Goal: Book appointment/travel/reservation

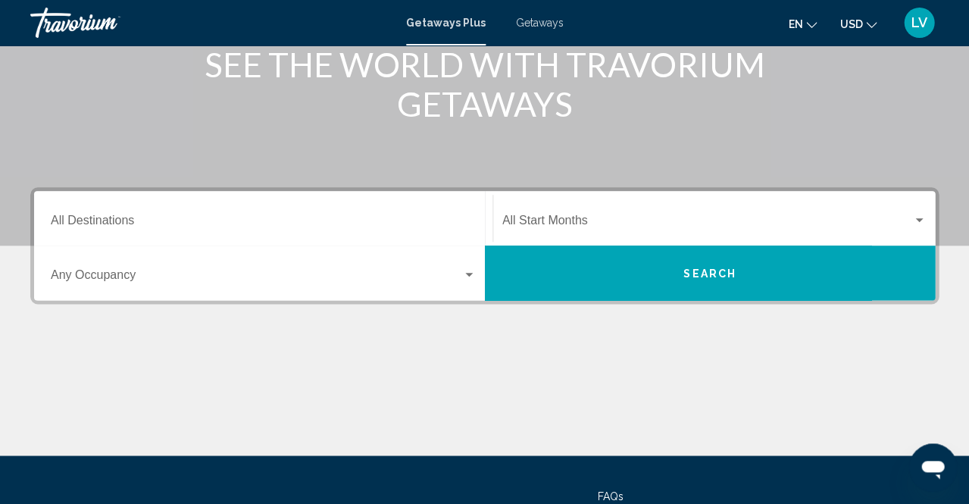
scroll to position [214, 0]
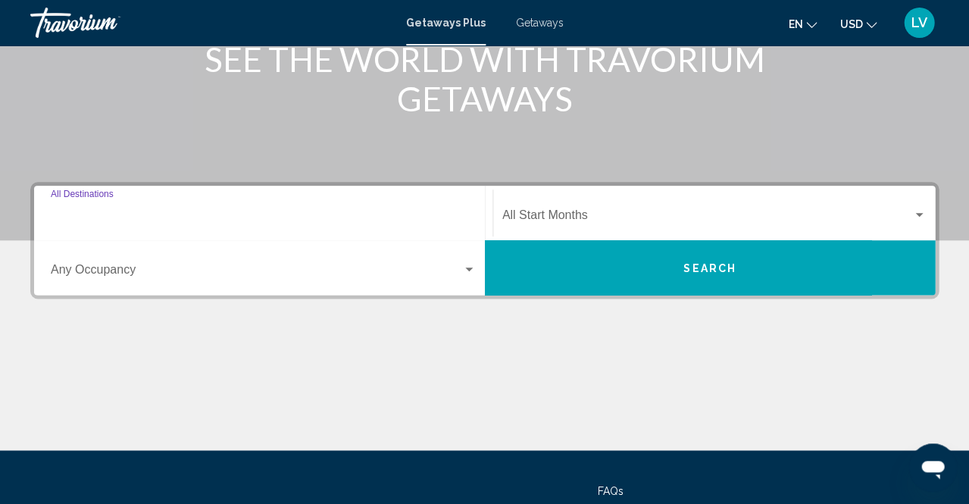
click at [127, 211] on input "Destination All Destinations" at bounding box center [263, 218] width 425 height 14
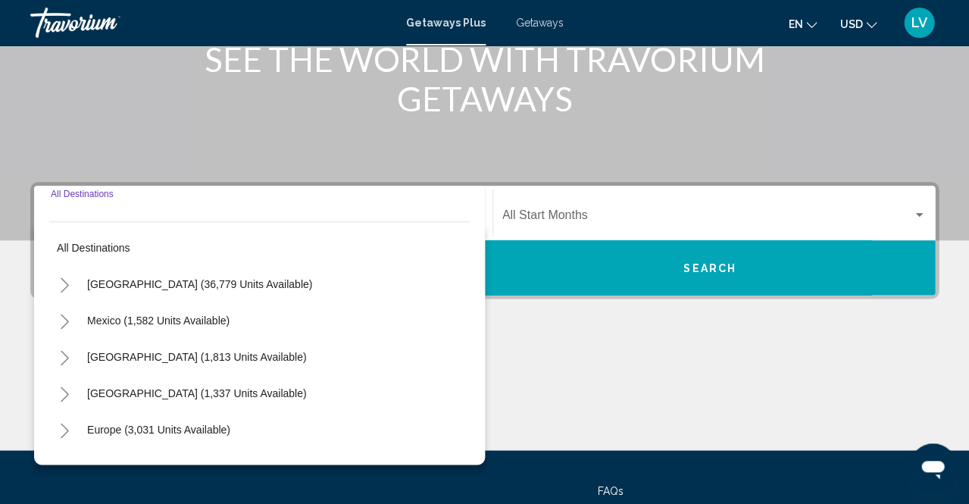
scroll to position [345, 0]
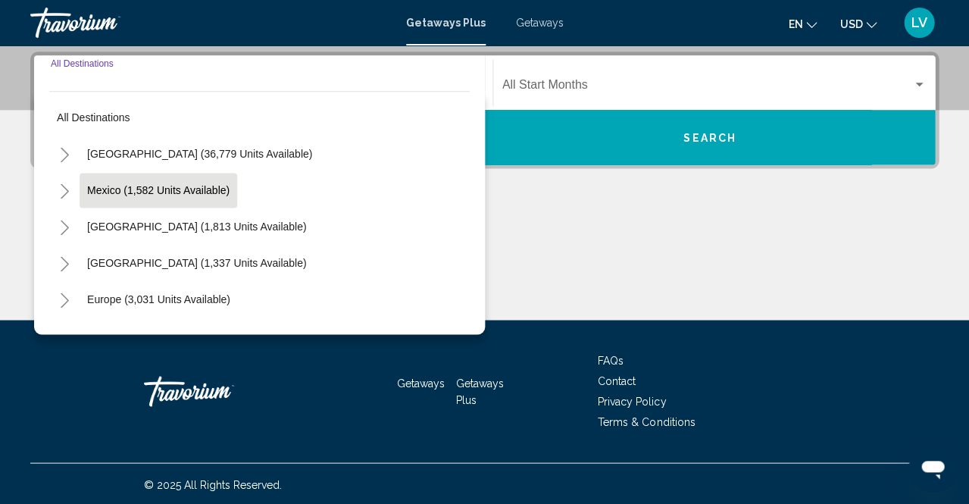
click at [131, 194] on span "Mexico (1,582 units available)" at bounding box center [158, 190] width 142 height 12
type input "**********"
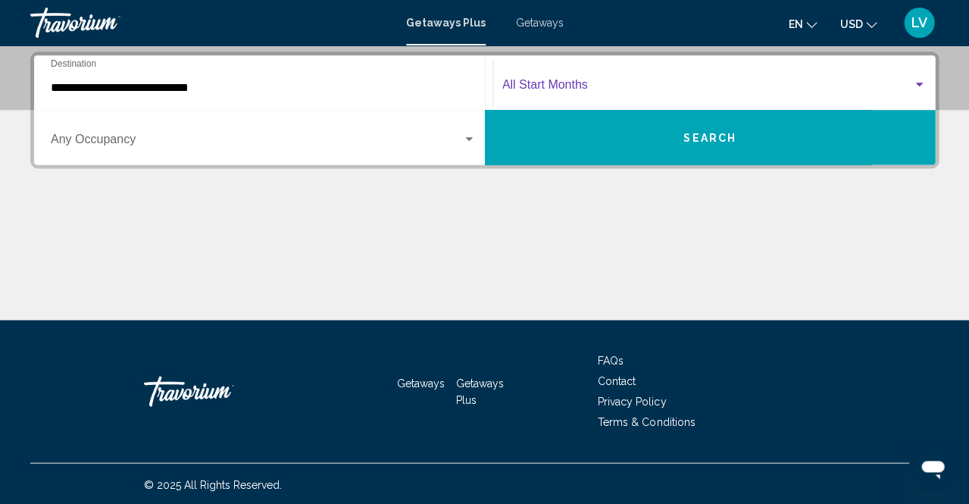
click at [923, 85] on div "Search widget" at bounding box center [919, 85] width 14 height 12
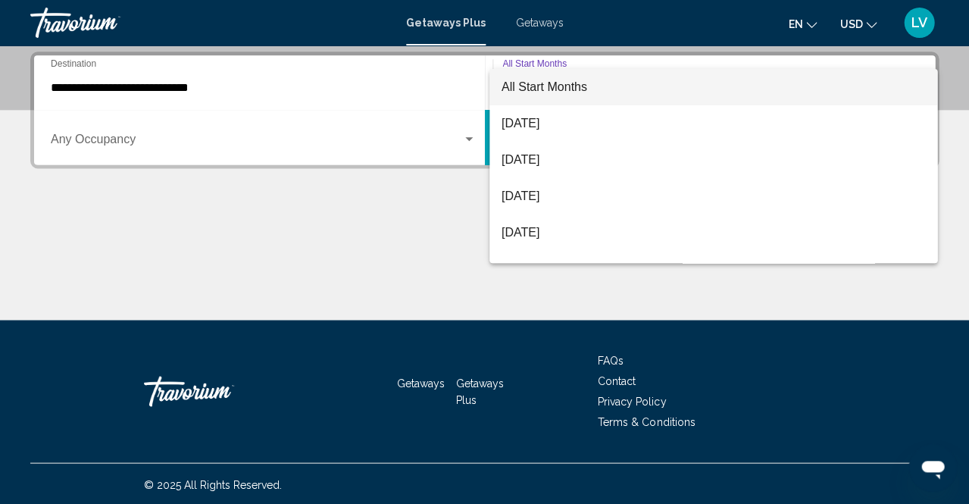
click at [870, 29] on div at bounding box center [484, 252] width 969 height 504
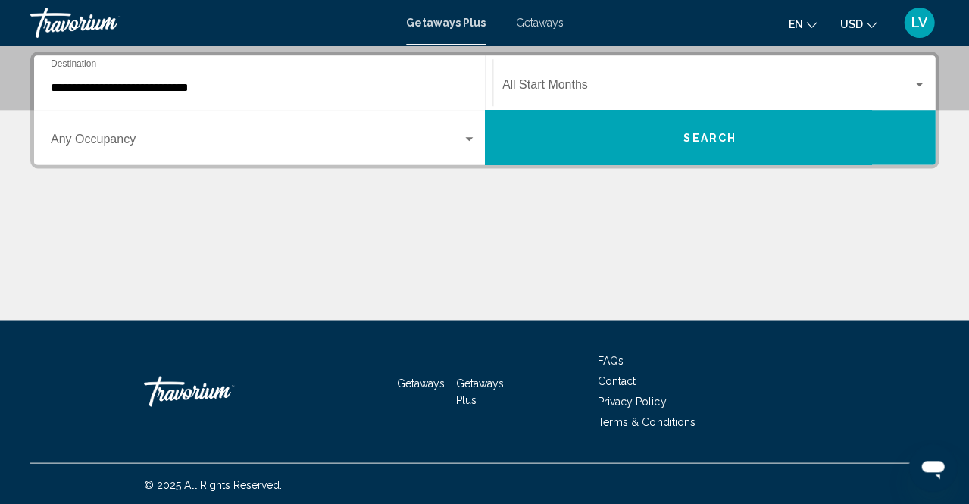
click at [870, 29] on button "USD USD ($) MXN (Mex$) CAD (Can$) GBP (£) EUR (€) AUD (A$) NZD (NZ$) CNY (CN¥)" at bounding box center [858, 24] width 37 height 22
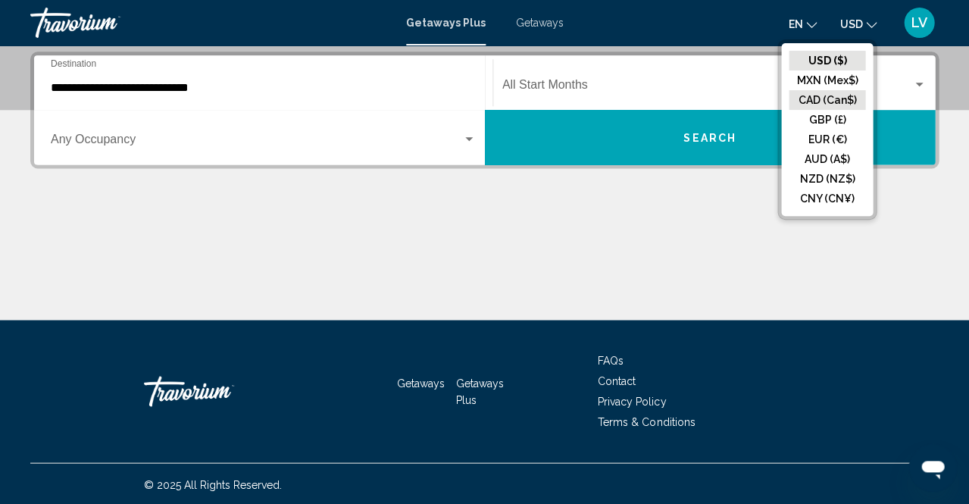
click at [843, 100] on button "CAD (Can$)" at bounding box center [827, 100] width 77 height 20
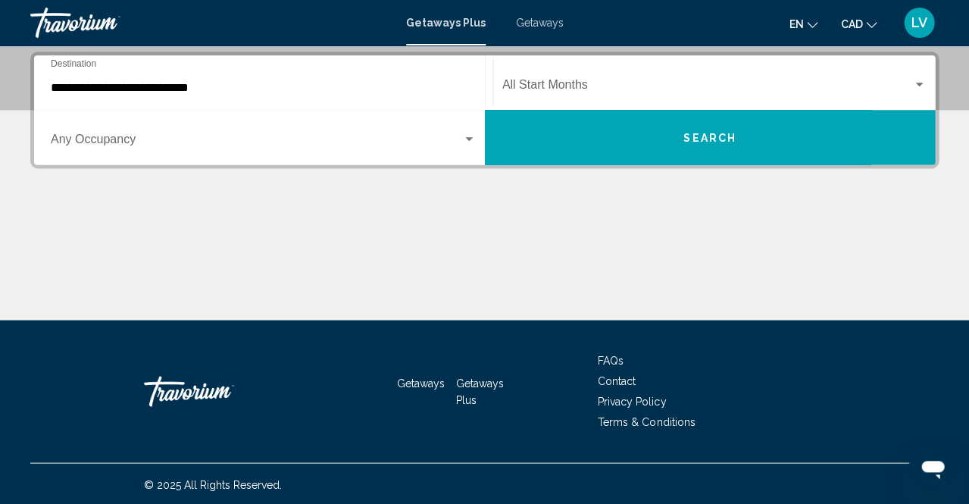
click at [627, 81] on span "Search widget" at bounding box center [707, 88] width 411 height 14
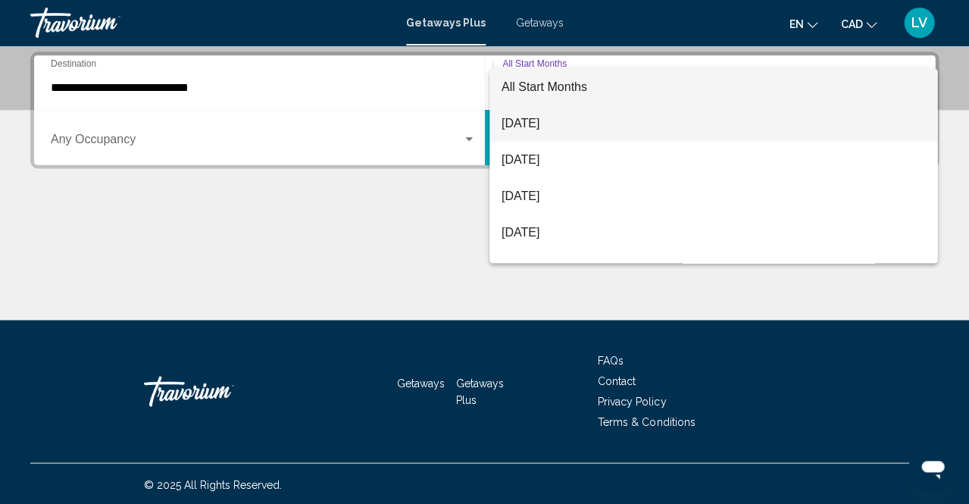
click at [585, 123] on span "[DATE]" at bounding box center [714, 123] width 424 height 36
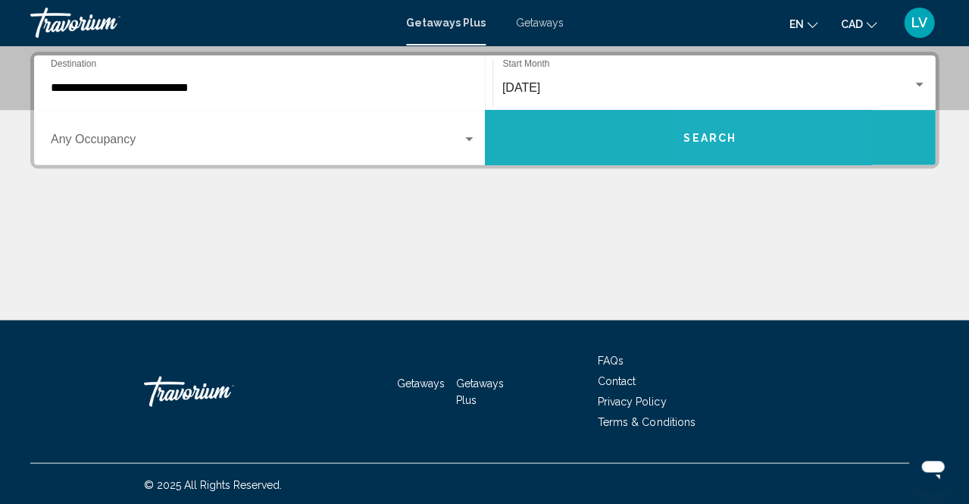
click at [731, 142] on span "Search" at bounding box center [709, 138] width 53 height 12
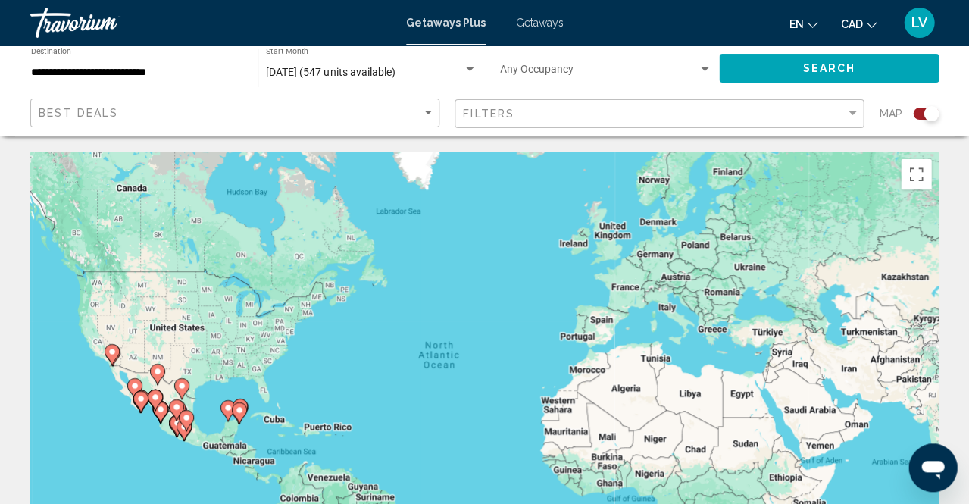
click at [696, 70] on span "Search widget" at bounding box center [599, 73] width 198 height 12
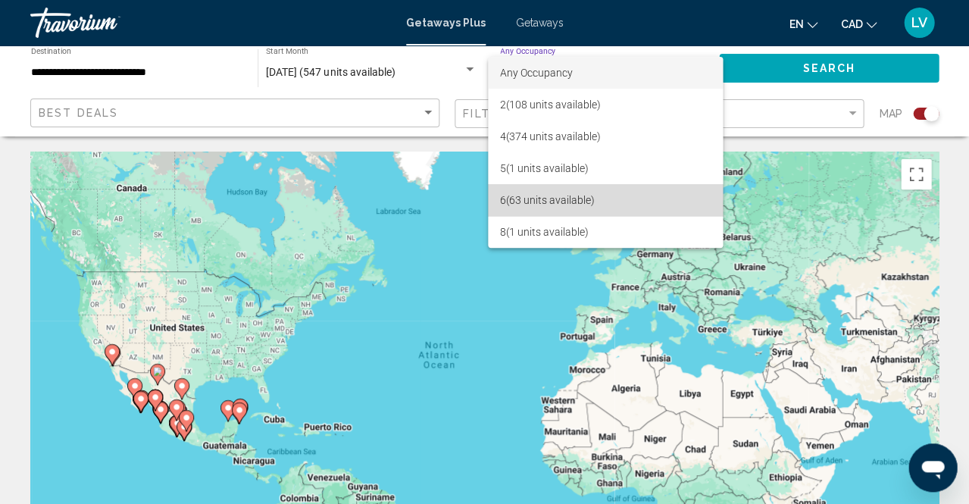
click at [544, 203] on span "6 (63 units available)" at bounding box center [605, 200] width 211 height 32
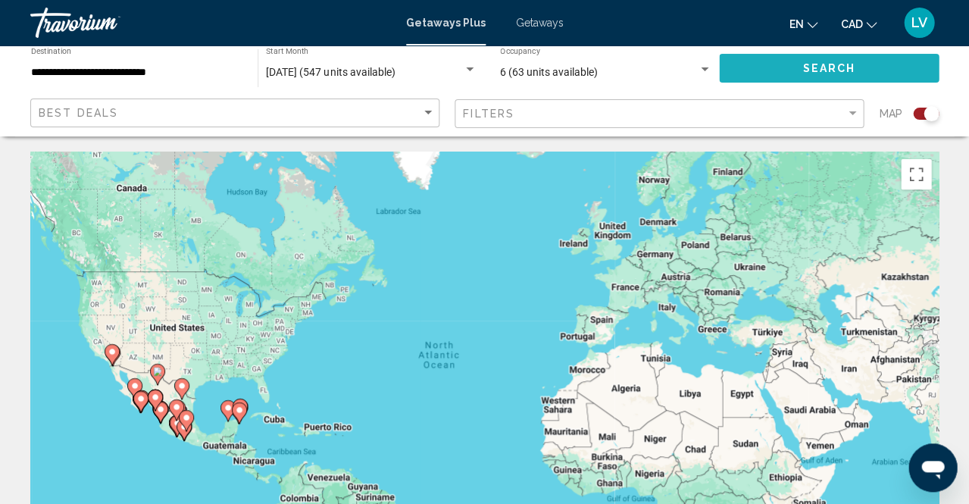
click at [827, 70] on span "Search" at bounding box center [828, 69] width 53 height 12
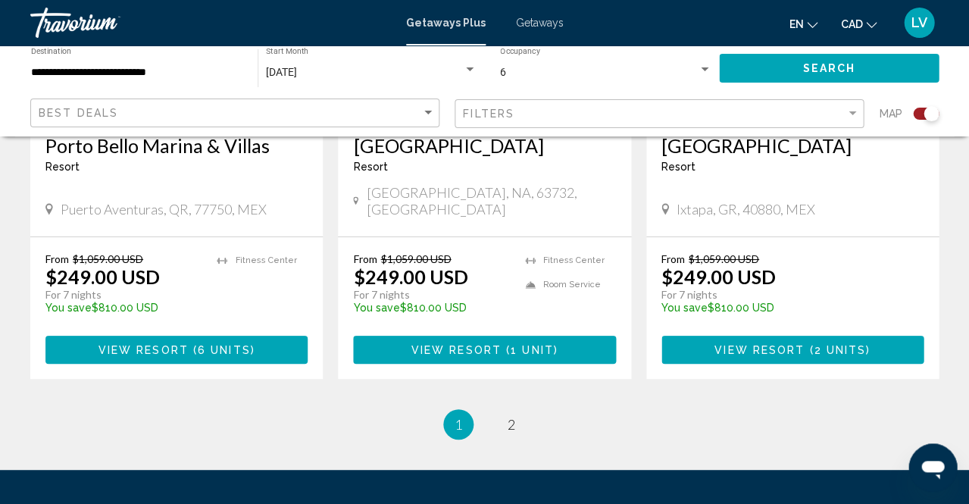
scroll to position [2449, 0]
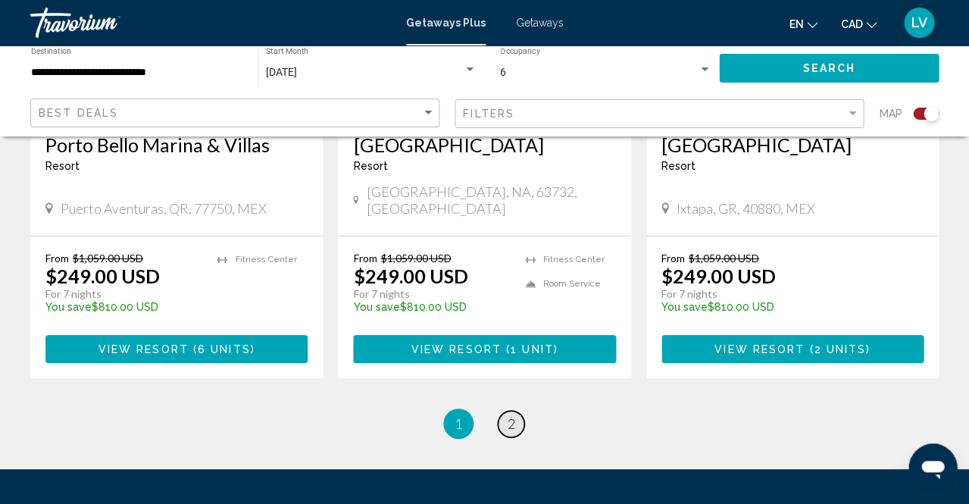
click at [515, 411] on link "page 2" at bounding box center [511, 424] width 27 height 27
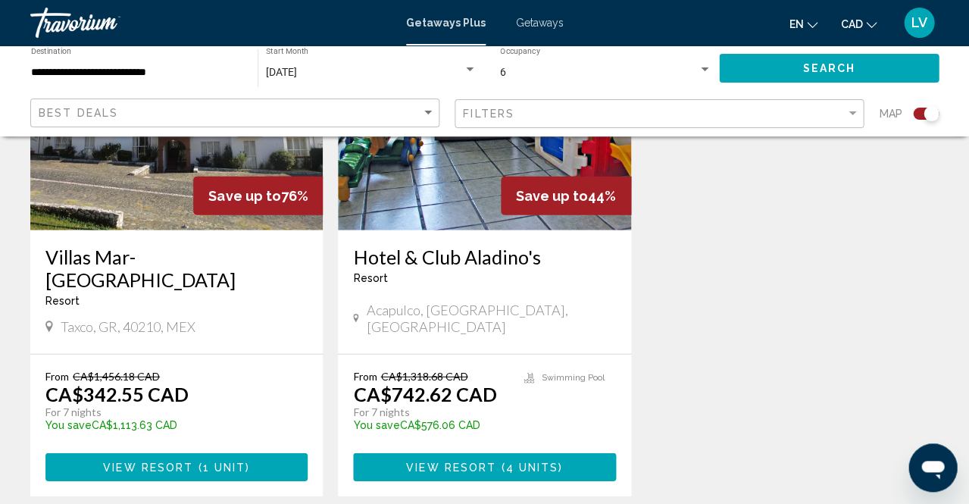
scroll to position [688, 0]
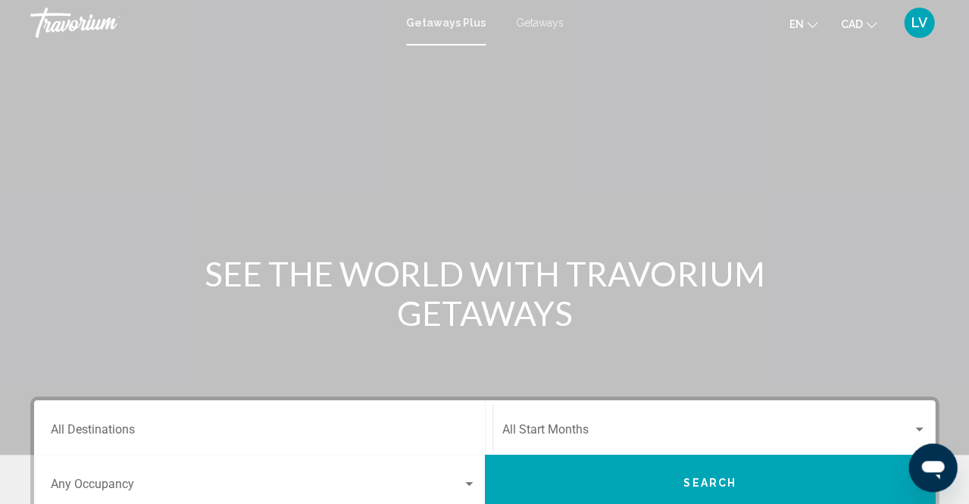
click at [152, 424] on div "Destination All Destinations" at bounding box center [263, 428] width 425 height 48
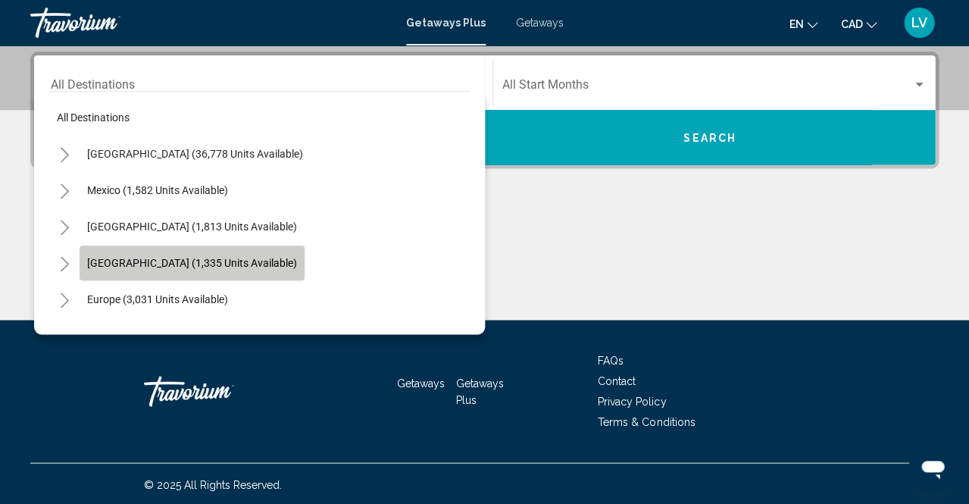
click at [208, 269] on button "[GEOGRAPHIC_DATA] (1,335 units available)" at bounding box center [192, 262] width 225 height 35
type input "**********"
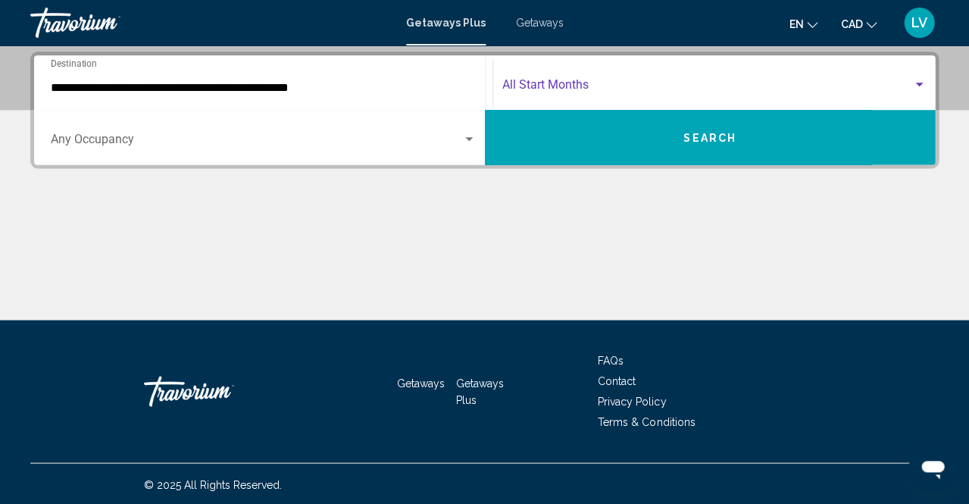
click at [543, 81] on div "Search widget" at bounding box center [714, 88] width 424 height 14
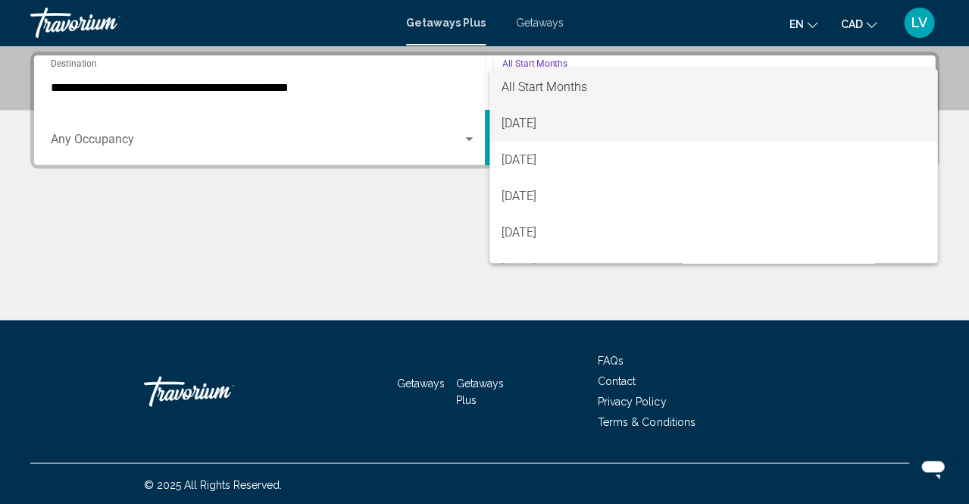
click at [564, 120] on span "[DATE]" at bounding box center [714, 123] width 424 height 36
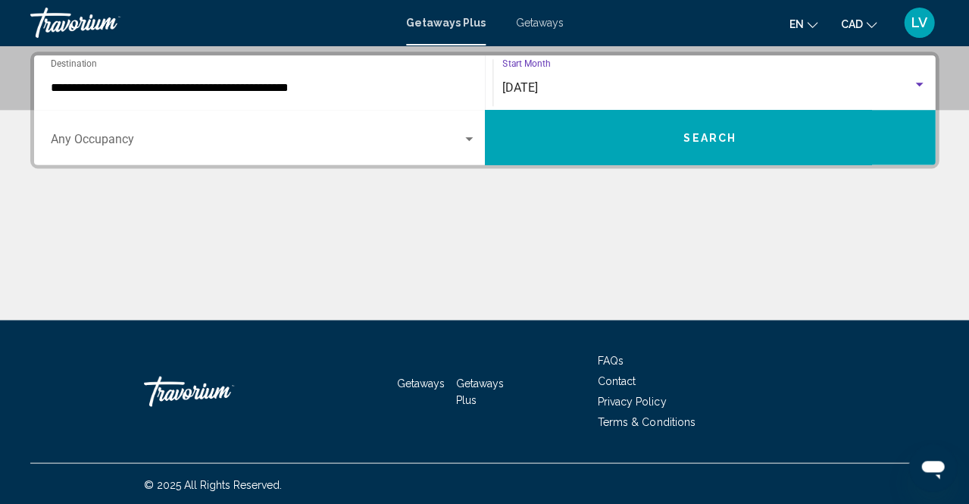
click at [477, 133] on div "Occupancy Any Occupancy" at bounding box center [263, 138] width 443 height 48
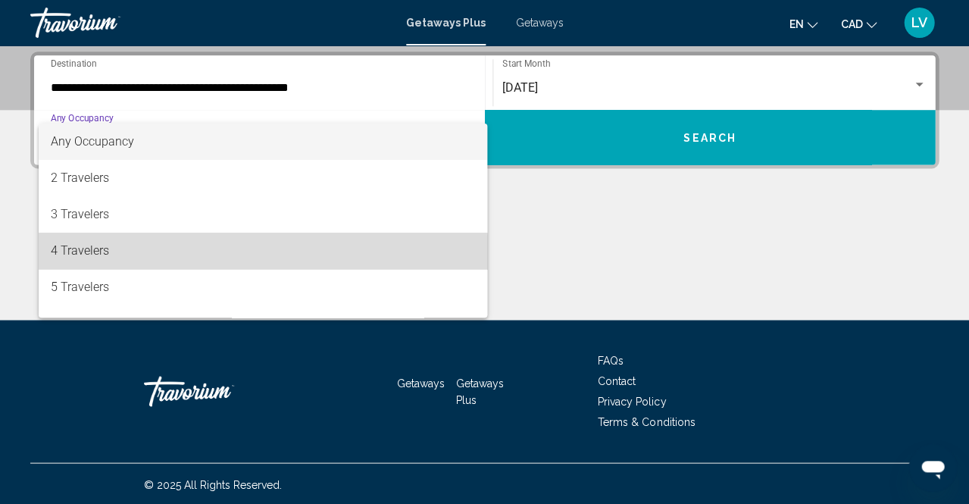
click at [138, 252] on span "4 Travelers" at bounding box center [263, 251] width 424 height 36
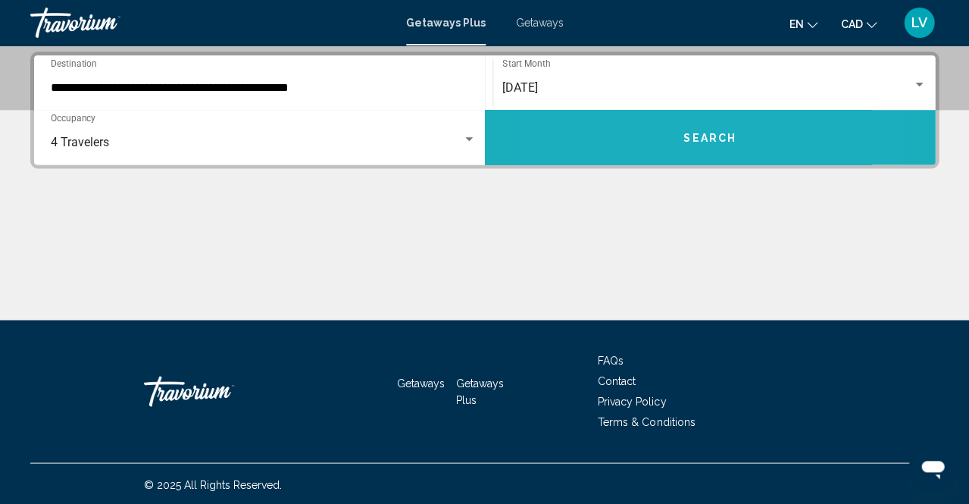
click at [632, 151] on button "Search" at bounding box center [710, 137] width 451 height 55
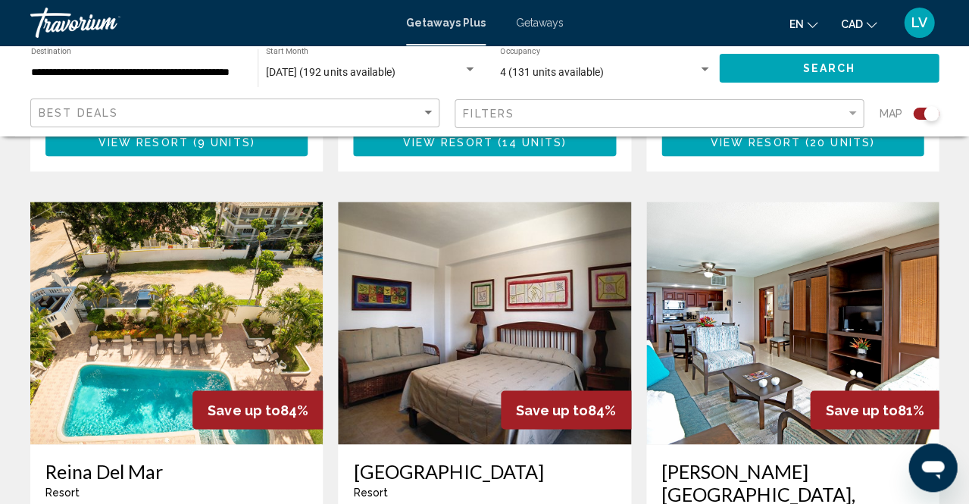
scroll to position [1608, 0]
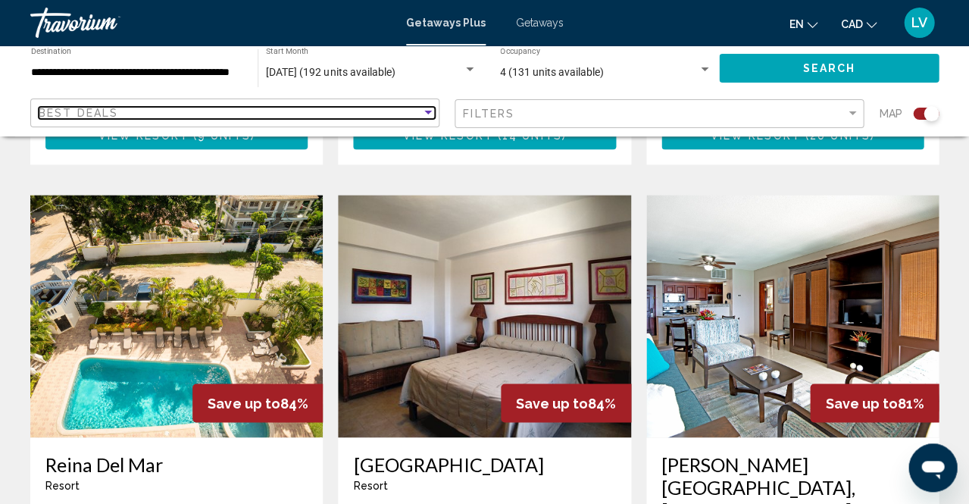
click at [429, 109] on div "Sort by" at bounding box center [428, 113] width 14 height 12
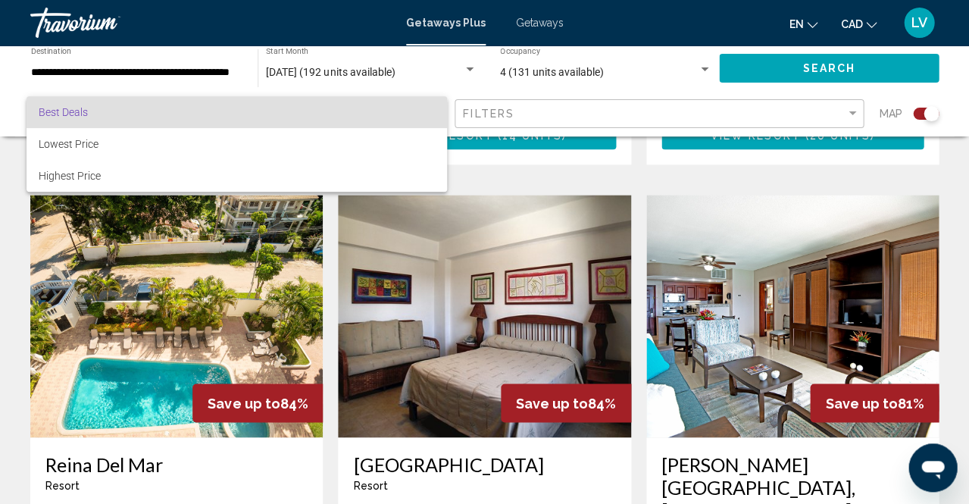
click at [521, 111] on div at bounding box center [484, 252] width 969 height 504
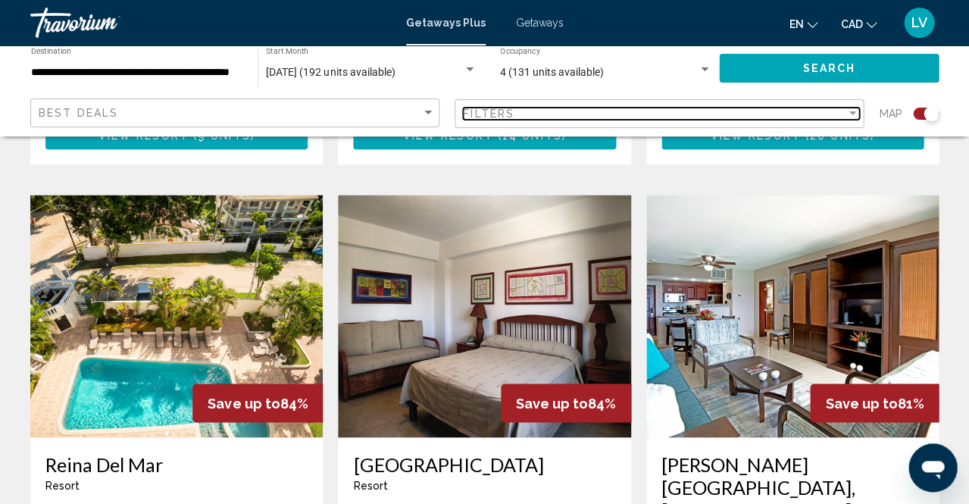
click at [521, 111] on div "Filters" at bounding box center [654, 114] width 383 height 12
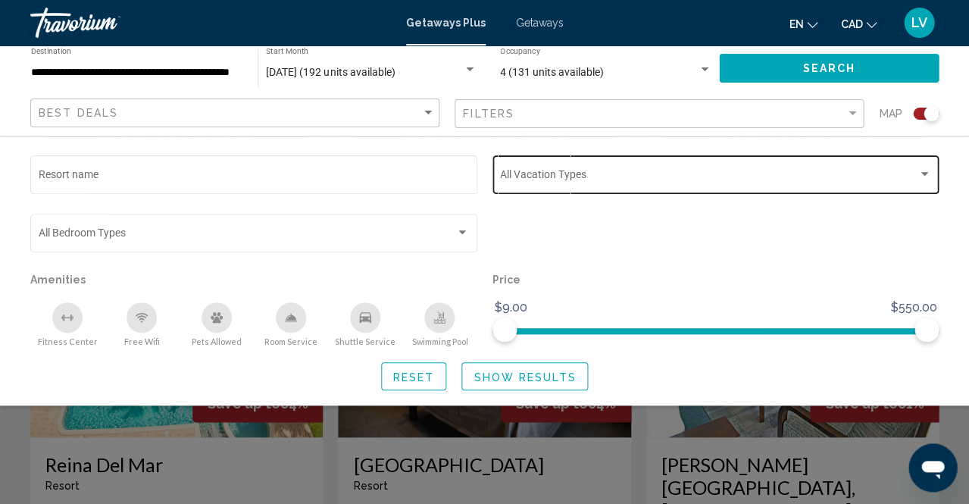
click at [646, 172] on span "Search widget" at bounding box center [708, 177] width 417 height 12
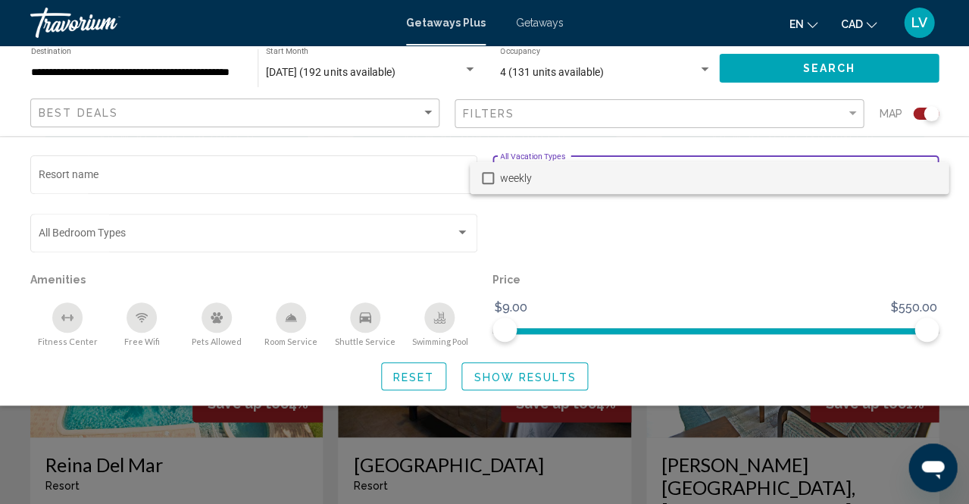
click at [319, 424] on div at bounding box center [484, 252] width 969 height 504
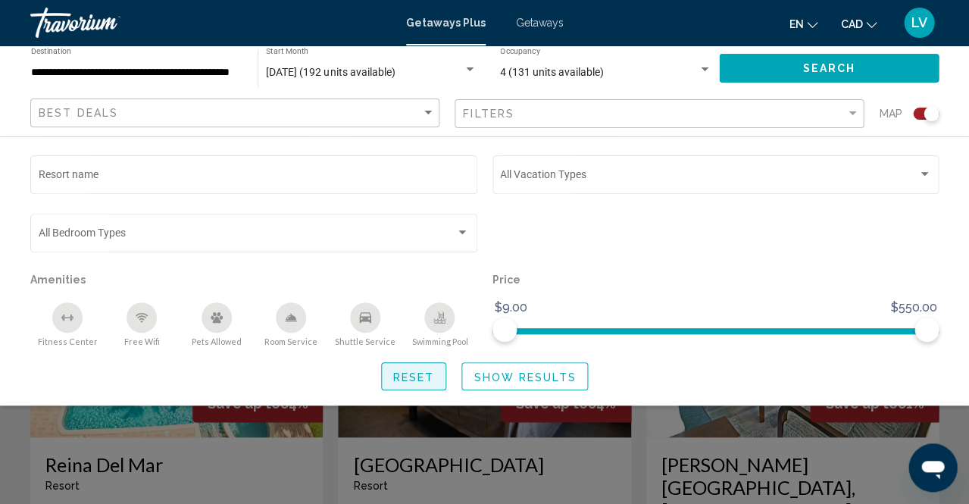
click at [432, 380] on span "Reset" at bounding box center [414, 377] width 42 height 12
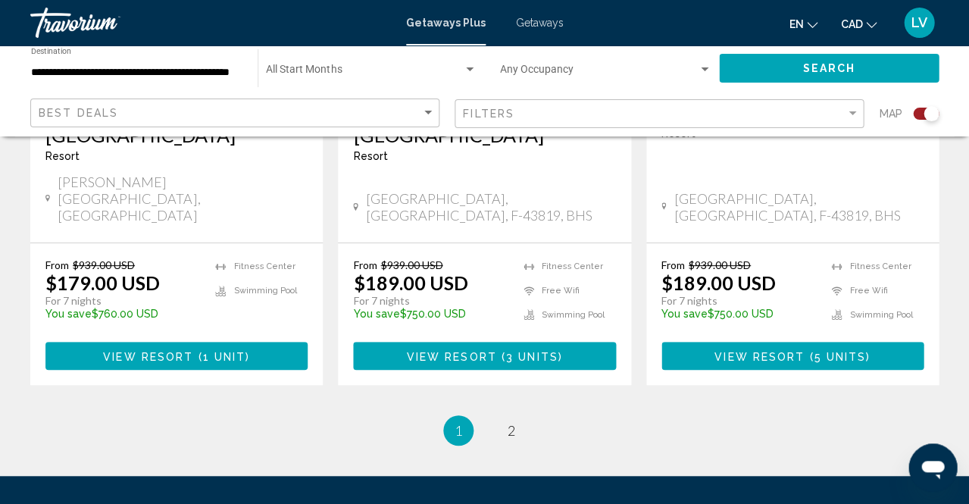
scroll to position [2531, 0]
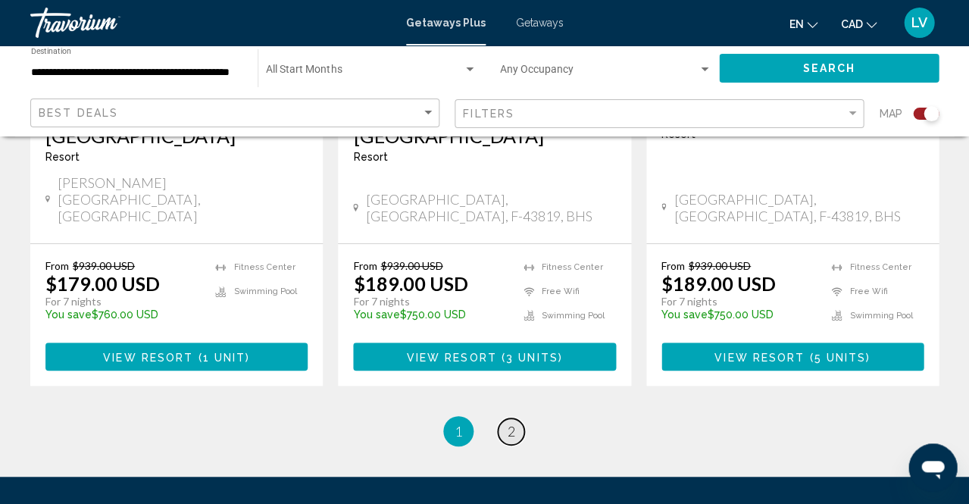
click at [517, 418] on link "page 2" at bounding box center [511, 431] width 27 height 27
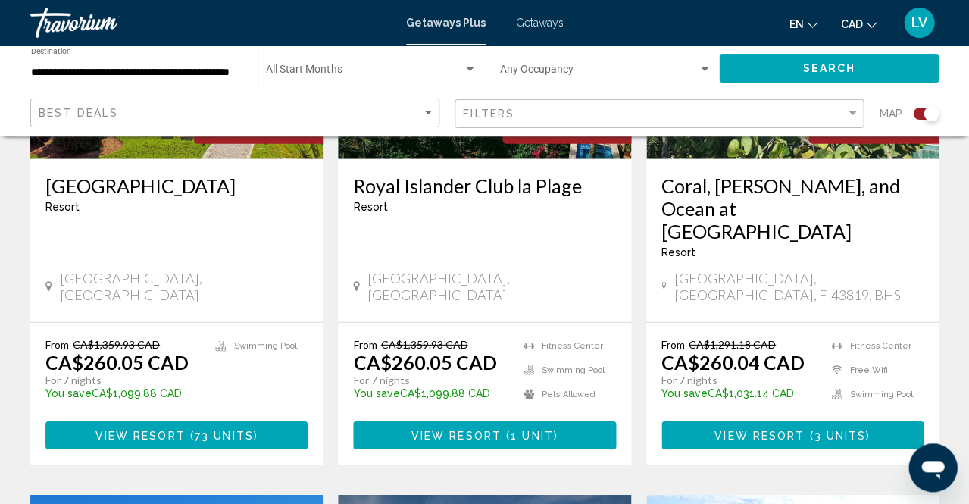
scroll to position [758, 0]
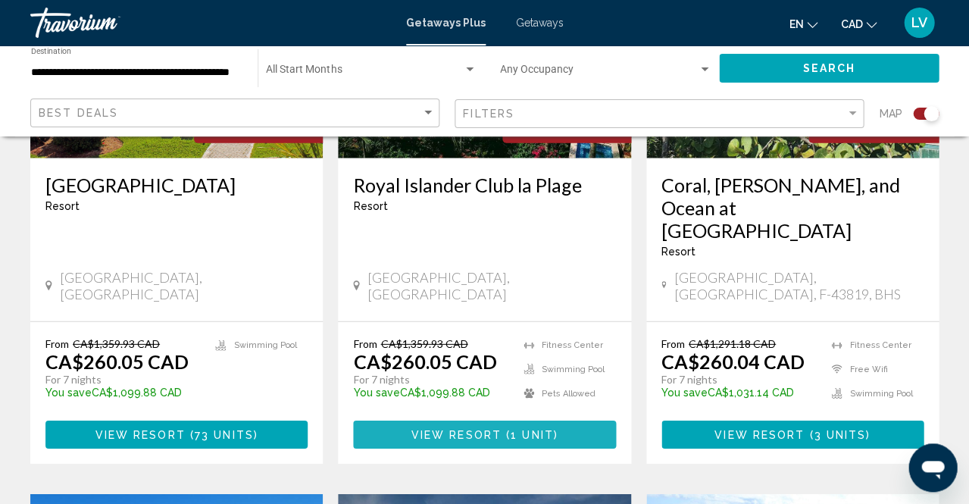
click at [481, 429] on span "View Resort" at bounding box center [456, 435] width 90 height 12
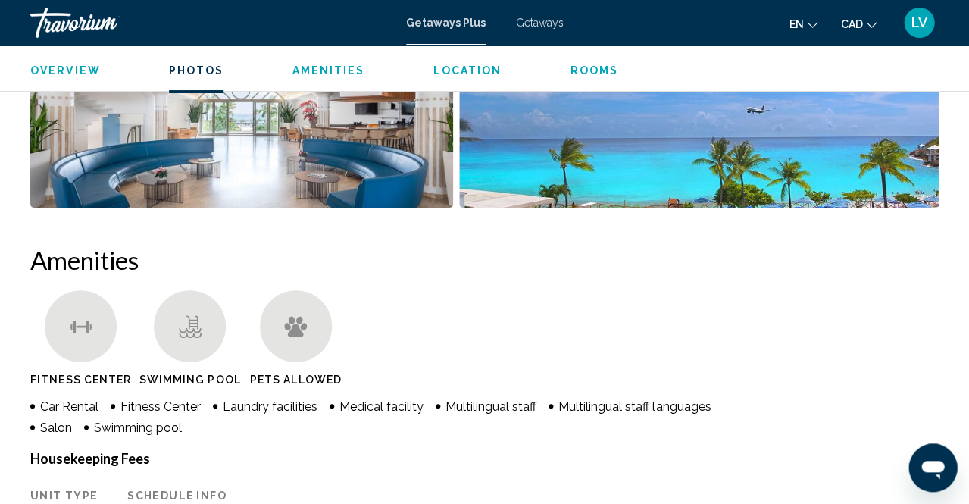
scroll to position [1267, 0]
